Goal: Task Accomplishment & Management: Complete application form

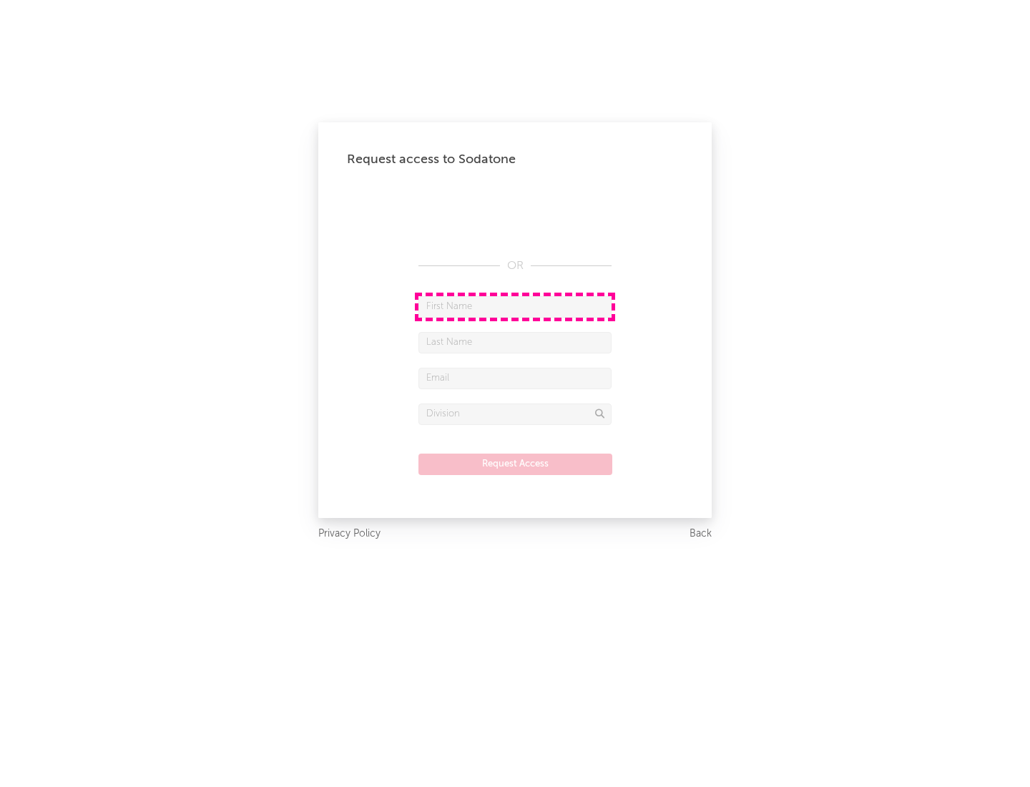
click at [515, 306] on input "text" at bounding box center [514, 306] width 193 height 21
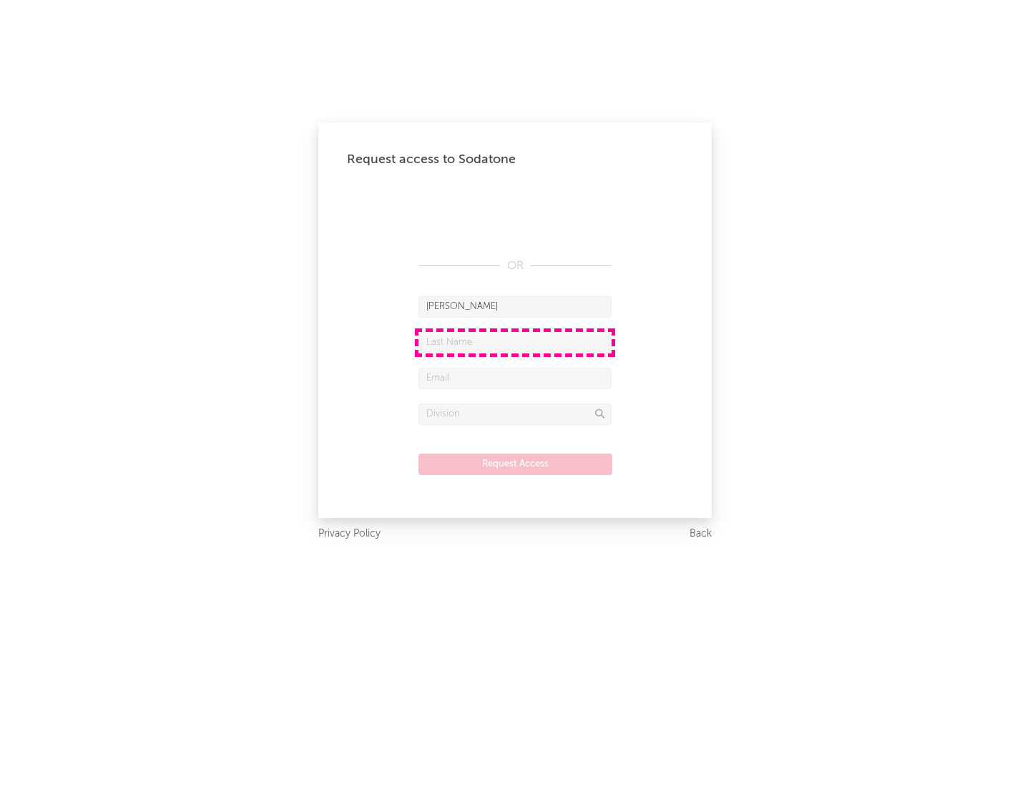
type input "[PERSON_NAME]"
click at [515, 342] on input "text" at bounding box center [514, 342] width 193 height 21
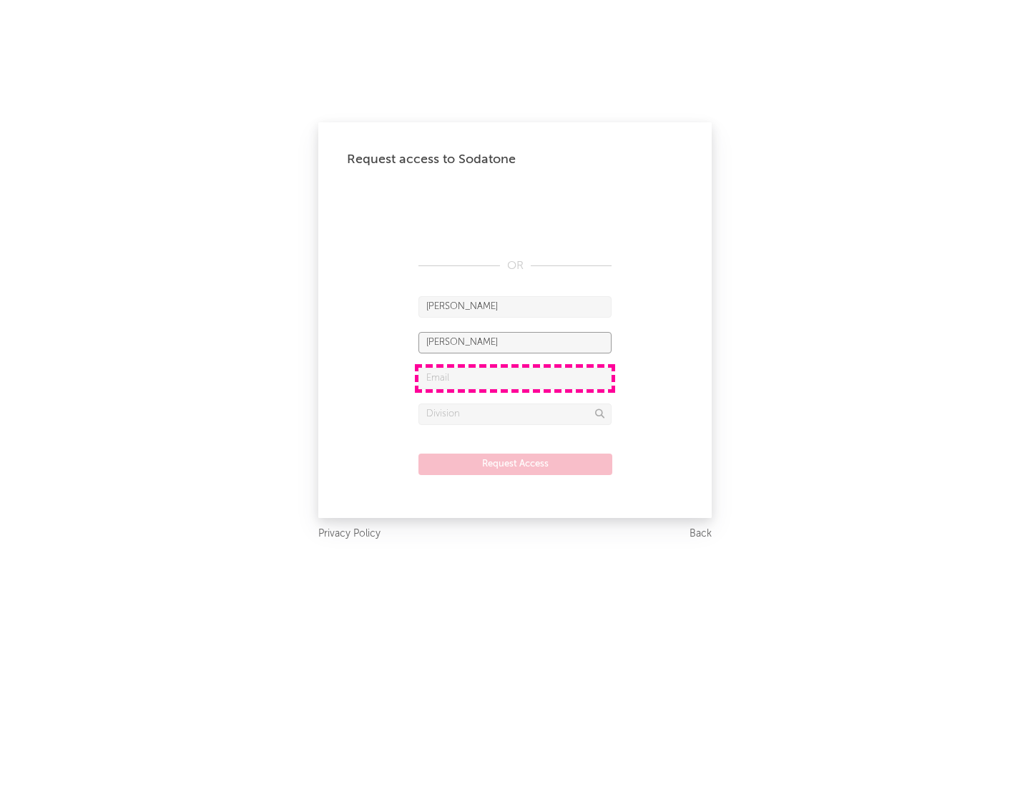
type input "[PERSON_NAME]"
click at [515, 378] on input "text" at bounding box center [514, 378] width 193 height 21
type input "[EMAIL_ADDRESS][DOMAIN_NAME]"
click at [515, 413] on input "text" at bounding box center [514, 413] width 193 height 21
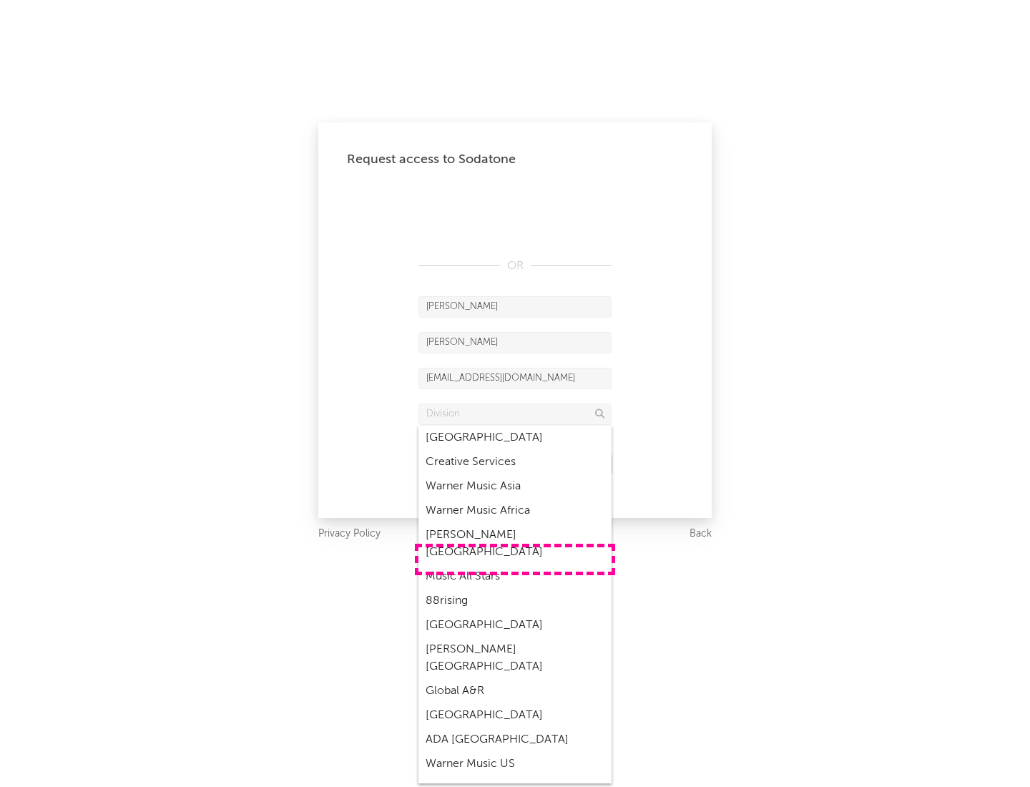
click at [515, 564] on div "Music All Stars" at bounding box center [514, 576] width 193 height 24
type input "Music All Stars"
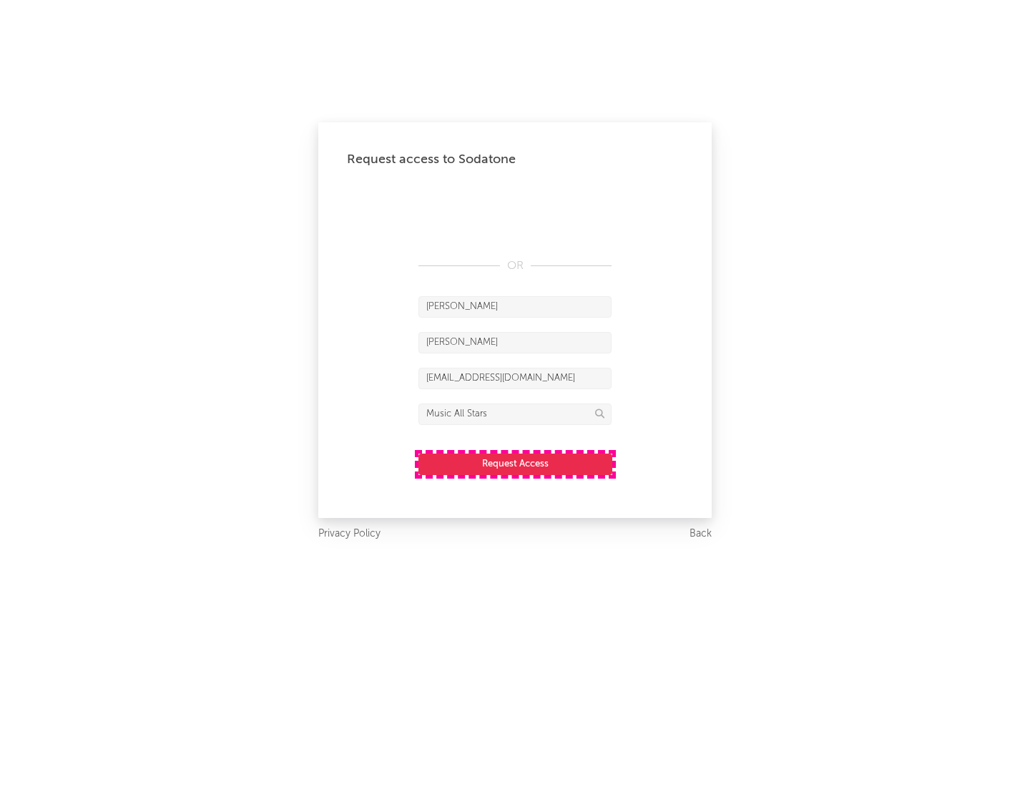
click at [515, 463] on button "Request Access" at bounding box center [515, 463] width 194 height 21
